Goal: Use online tool/utility: Utilize a website feature to perform a specific function

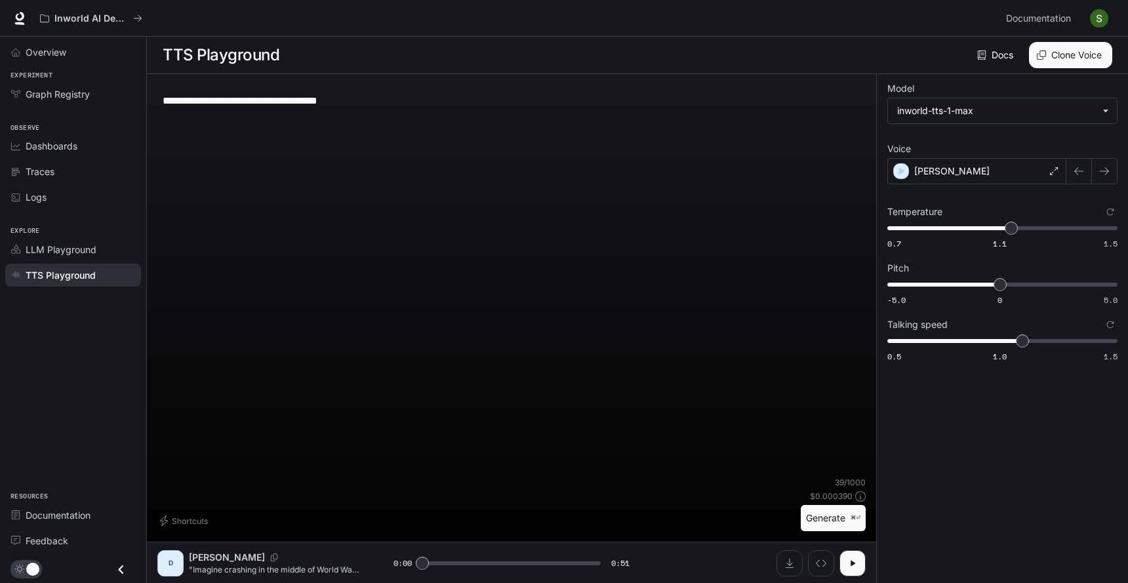
type textarea "**********"
click at [819, 519] on button "Generate ⌘⏎" at bounding box center [833, 518] width 65 height 27
type input "*"
click at [994, 343] on span "0.5 1.0 1.5 1" at bounding box center [999, 341] width 225 height 20
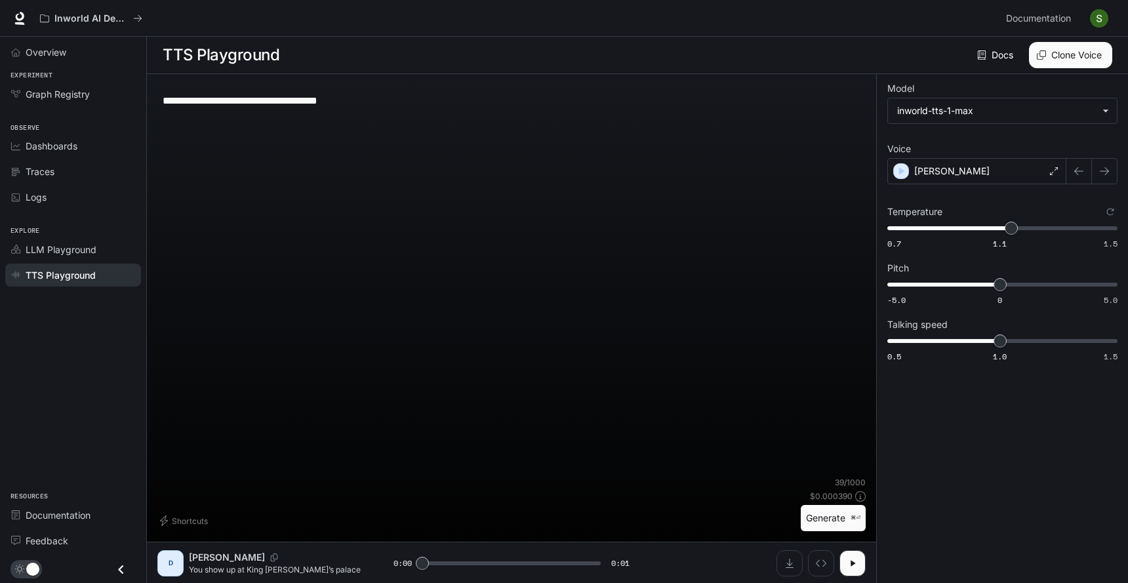
click at [824, 527] on button "Generate ⌘⏎" at bounding box center [833, 518] width 65 height 27
type input "*"
